Goal: Task Accomplishment & Management: Use online tool/utility

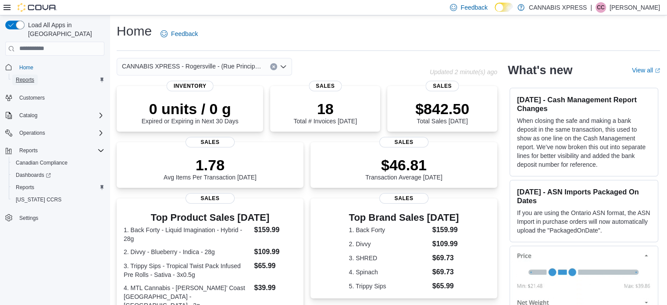
click at [31, 76] on span "Reports" at bounding box center [25, 79] width 18 height 7
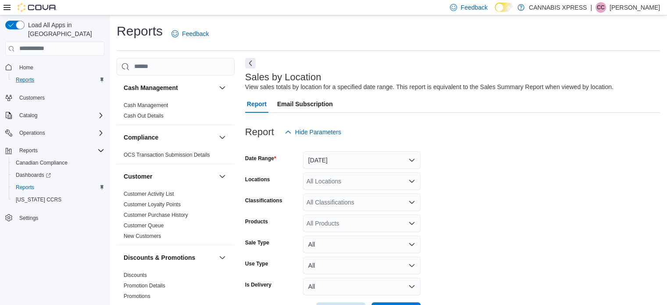
scroll to position [20, 0]
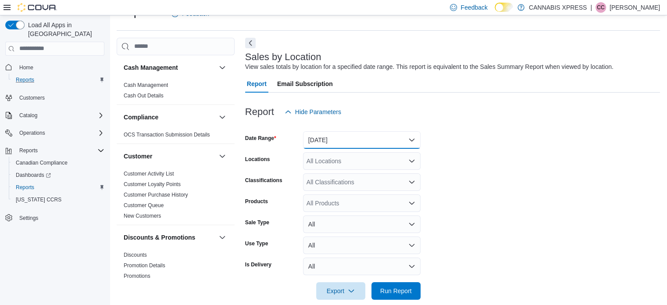
click at [360, 142] on button "[DATE]" at bounding box center [362, 140] width 118 height 18
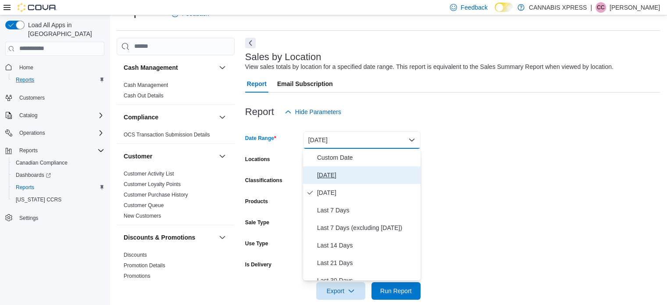
click at [322, 175] on span "[DATE]" at bounding box center [367, 175] width 100 height 11
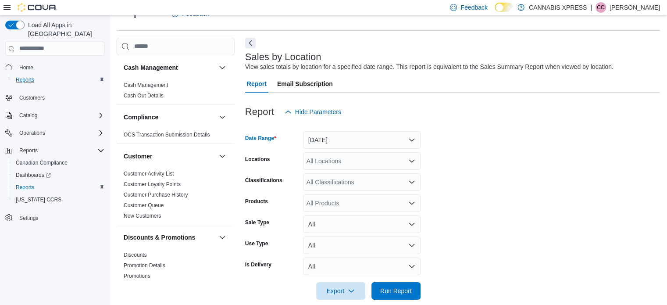
click at [336, 162] on div "All Locations" at bounding box center [362, 161] width 118 height 18
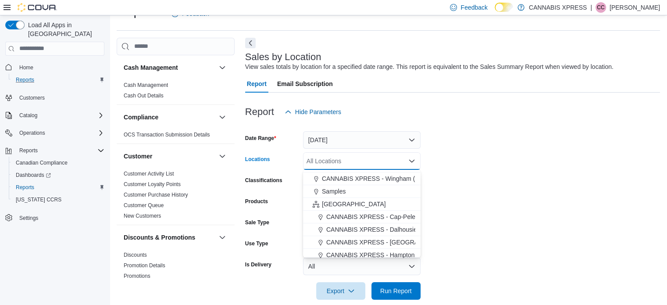
scroll to position [218, 0]
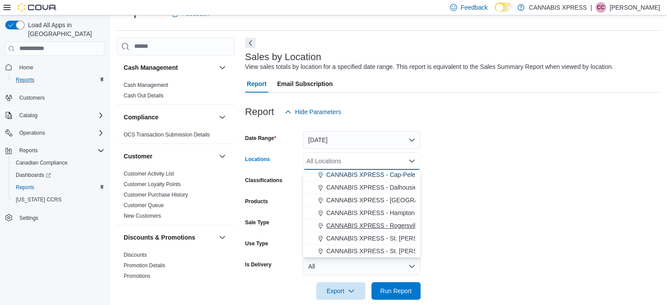
click at [394, 226] on span "CANNABIS XPRESS - Rogersville - (Rue Principale)" at bounding box center [397, 225] width 143 height 9
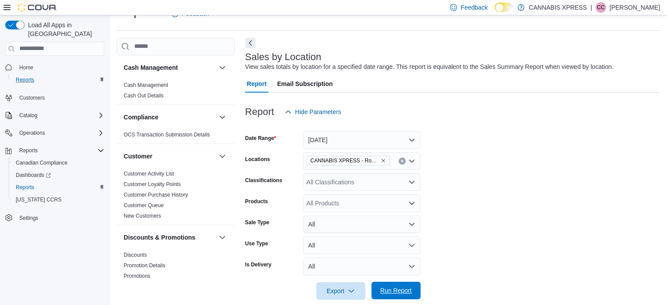
click at [397, 289] on span "Run Report" at bounding box center [396, 290] width 32 height 9
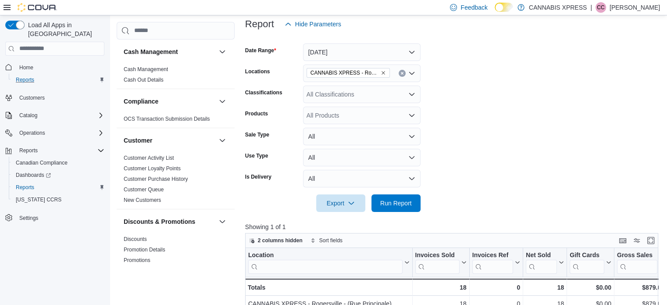
scroll to position [196, 0]
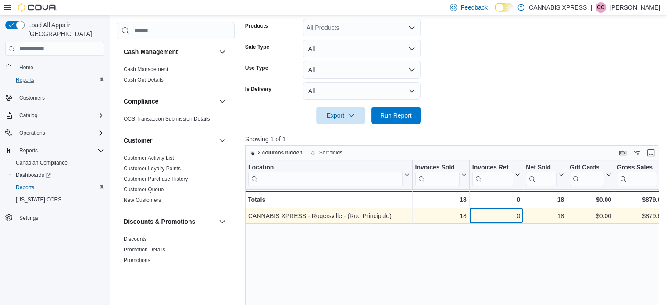
click at [493, 218] on div "0" at bounding box center [496, 216] width 48 height 11
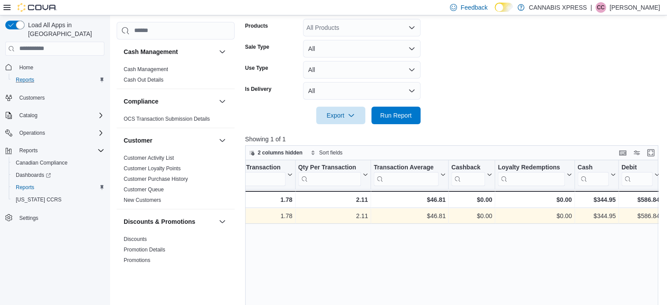
scroll to position [0, 940]
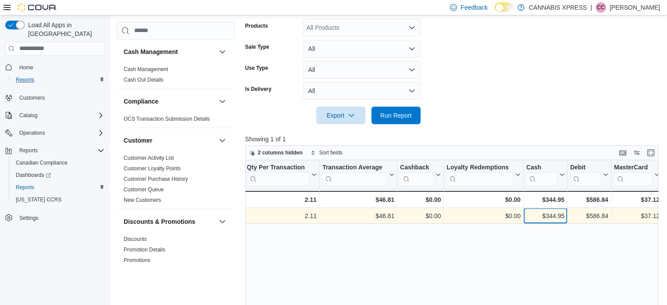
click at [546, 217] on div "$344.95" at bounding box center [545, 216] width 38 height 11
click at [595, 219] on div "$586.84" at bounding box center [589, 216] width 38 height 11
click at [588, 214] on div "$586.84" at bounding box center [589, 216] width 38 height 11
drag, startPoint x: 588, startPoint y: 214, endPoint x: 633, endPoint y: 217, distance: 44.8
click at [633, 217] on div "$37.12" at bounding box center [637, 216] width 46 height 11
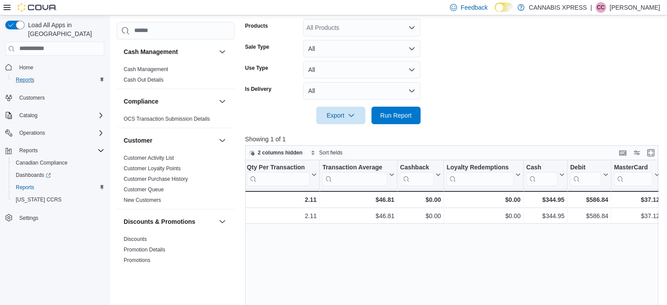
scroll to position [0, 984]
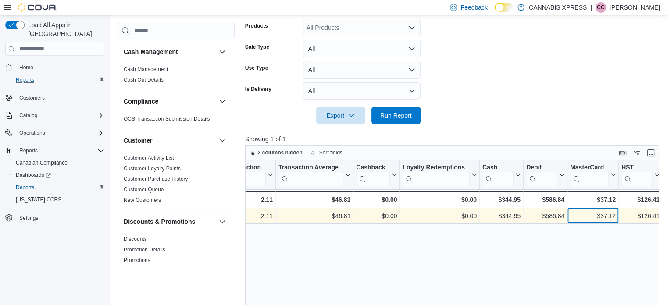
click at [586, 217] on div "$37.12" at bounding box center [593, 216] width 46 height 11
click at [613, 217] on div "$37.12" at bounding box center [593, 216] width 46 height 11
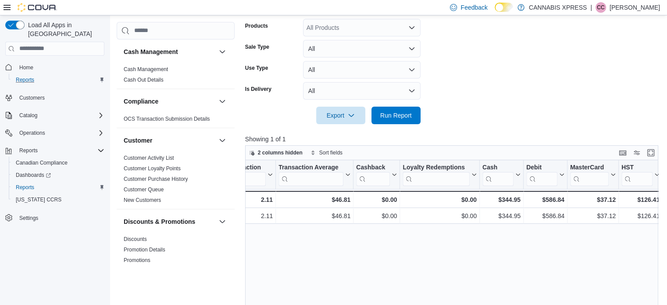
scroll to position [0, 1028]
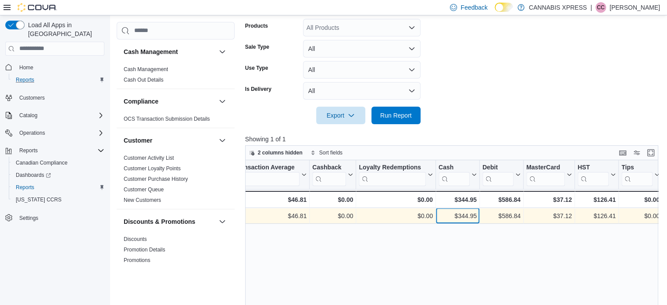
click at [441, 216] on div "$344.95" at bounding box center [458, 216] width 38 height 11
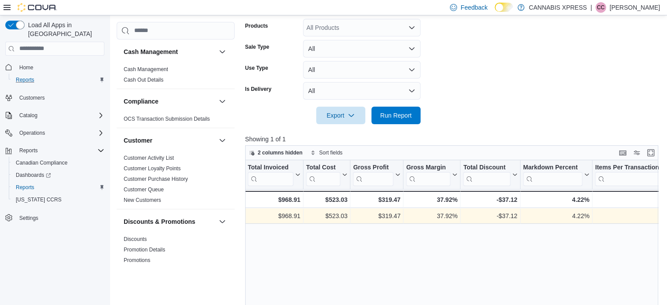
scroll to position [0, 466]
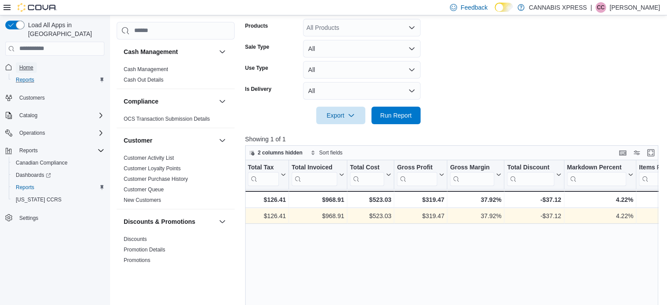
click at [31, 64] on span "Home" at bounding box center [26, 67] width 14 height 7
